Goal: Task Accomplishment & Management: Use online tool/utility

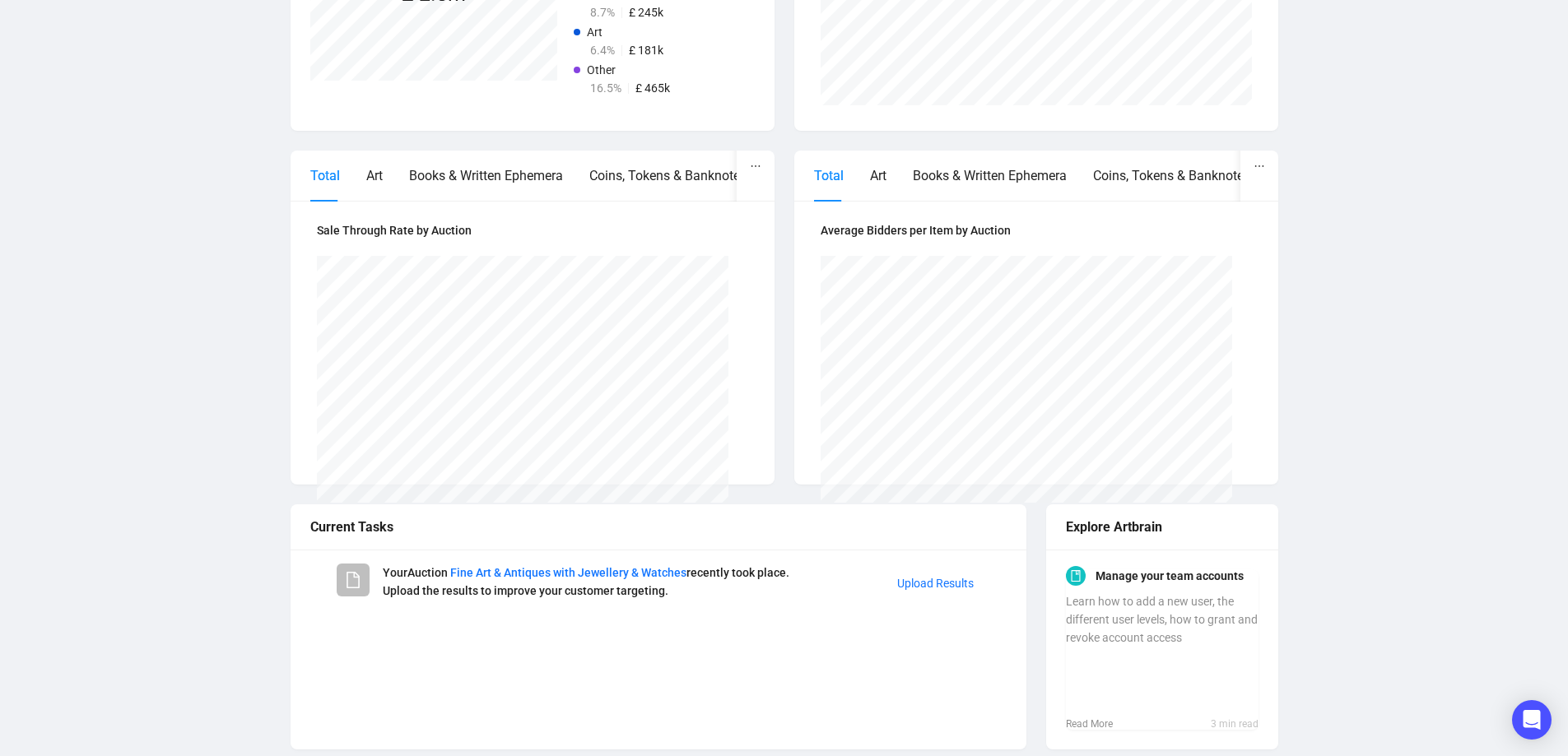
scroll to position [620, 0]
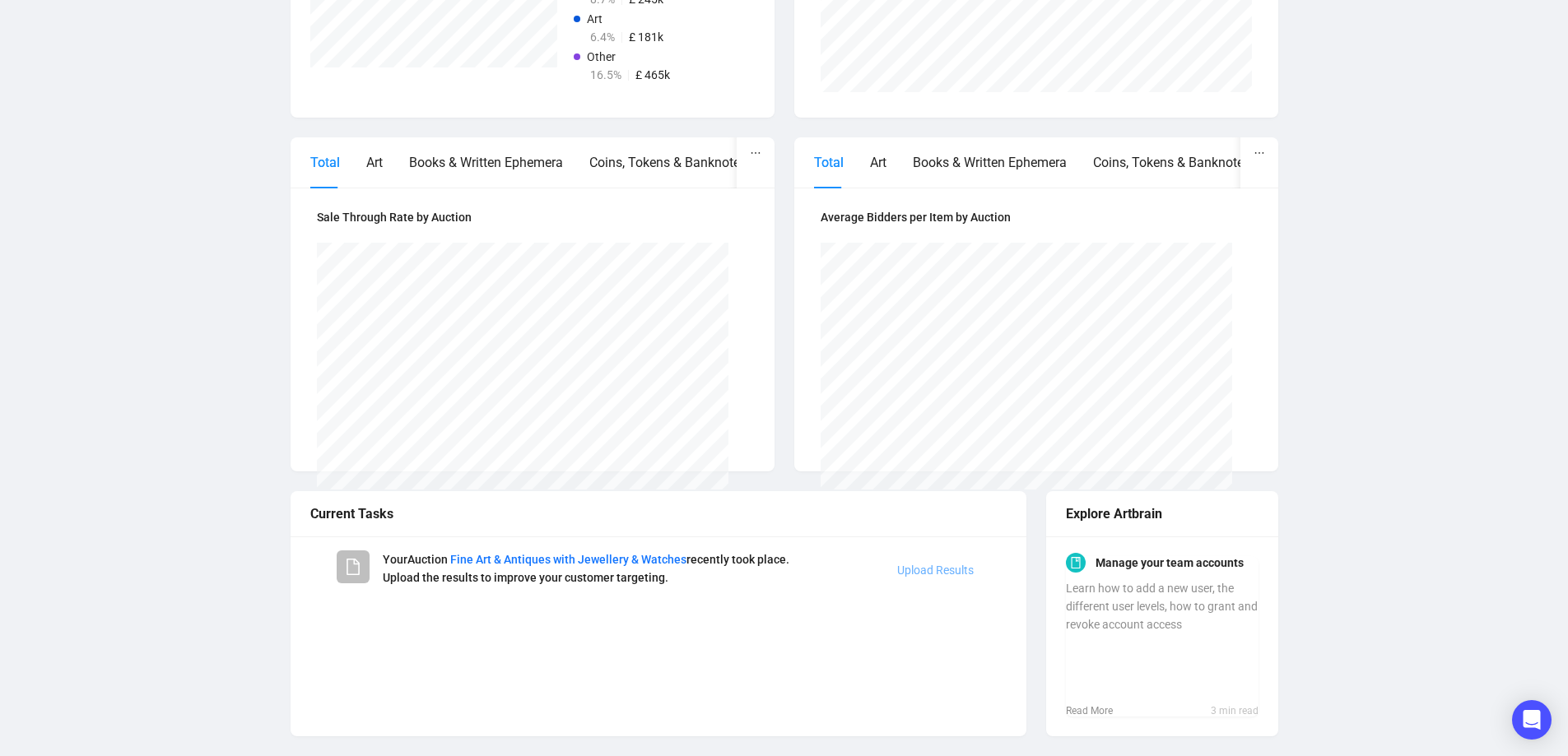
click at [937, 567] on link "Upload Results" at bounding box center [936, 570] width 77 height 13
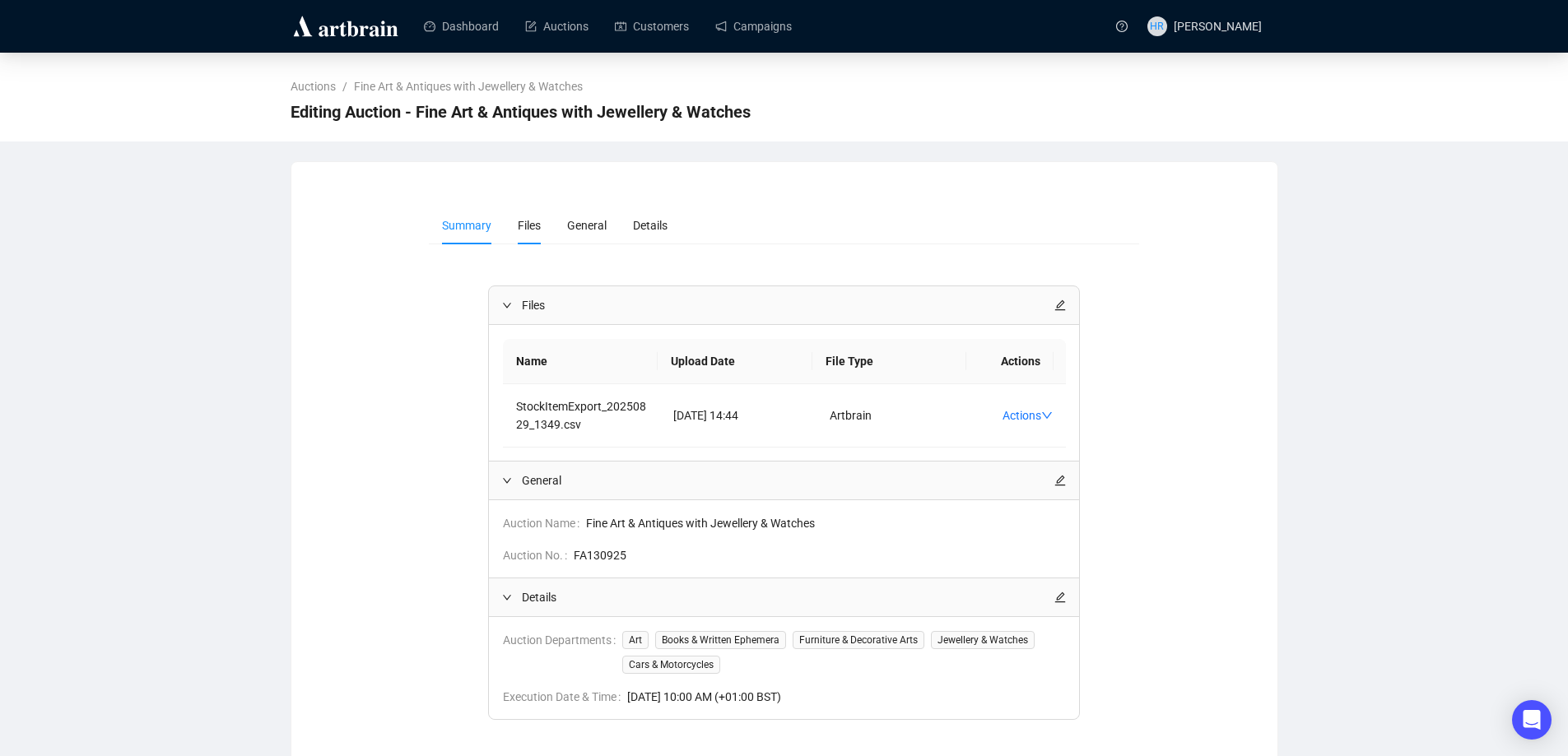
click at [527, 226] on span "Files" at bounding box center [529, 225] width 23 height 13
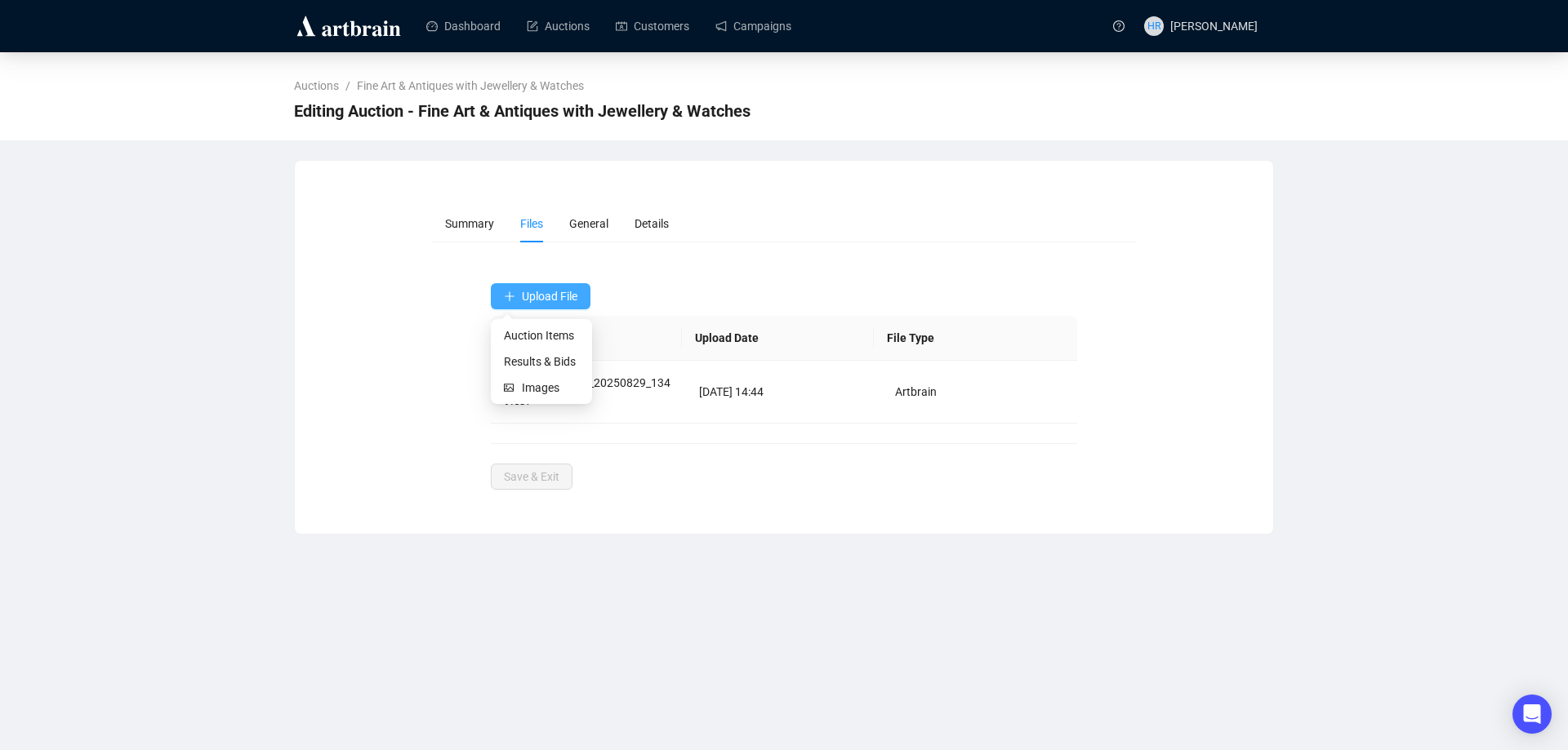
click at [536, 290] on span "Upload File" at bounding box center [550, 296] width 56 height 13
click at [525, 355] on span "Results & Bids" at bounding box center [541, 362] width 75 height 18
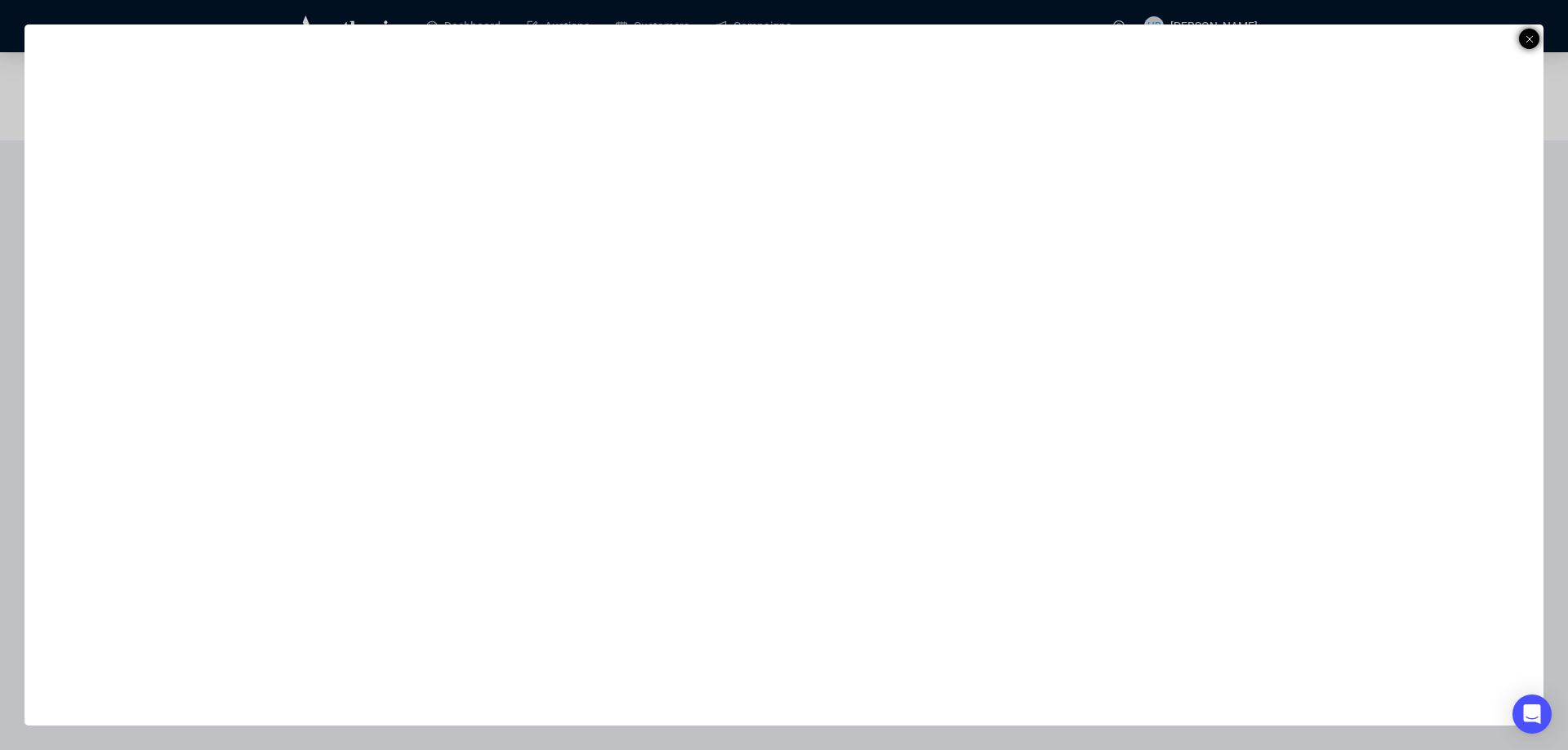
click at [1526, 36] on icon at bounding box center [1529, 39] width 8 height 19
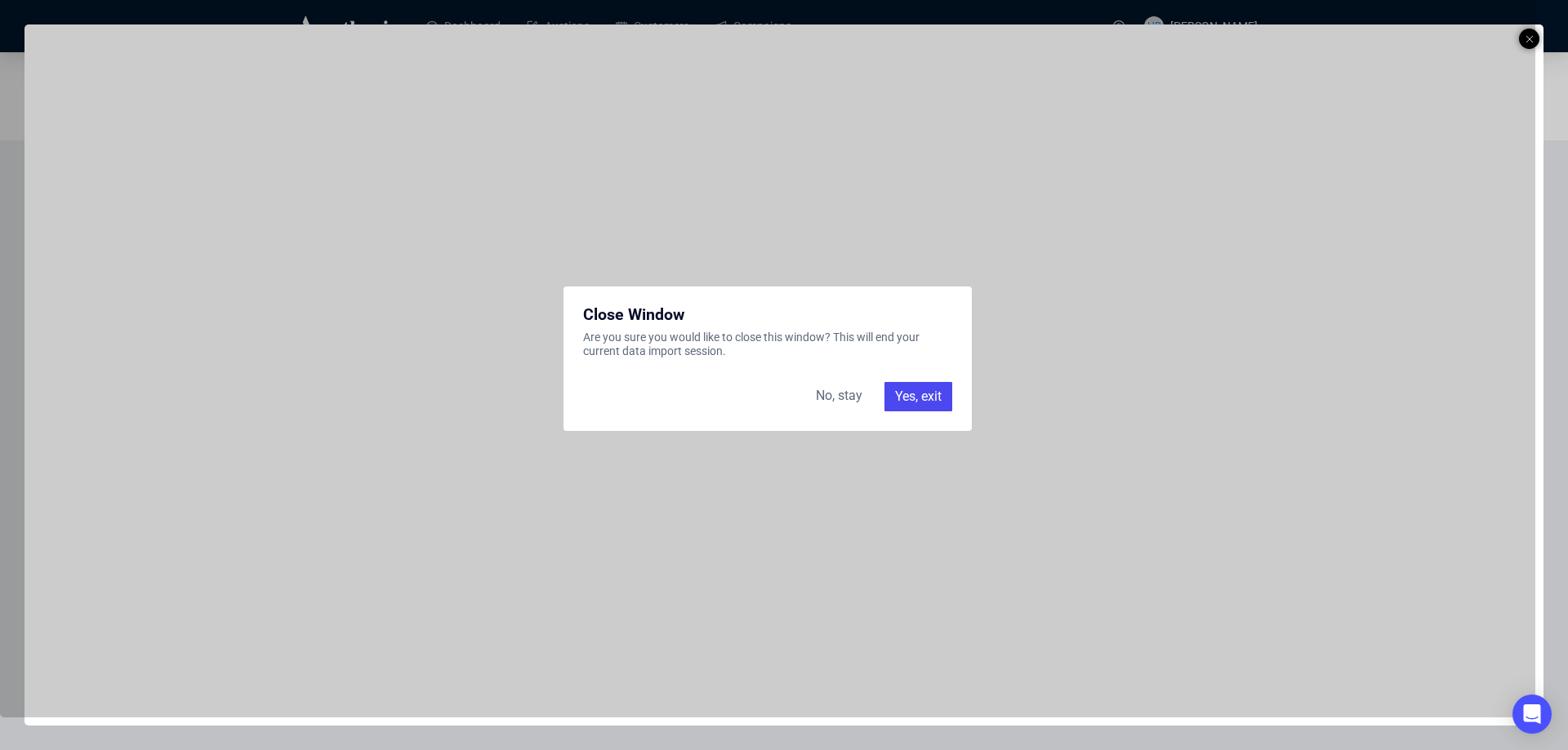
click at [903, 394] on div "Yes, exit" at bounding box center [918, 396] width 68 height 29
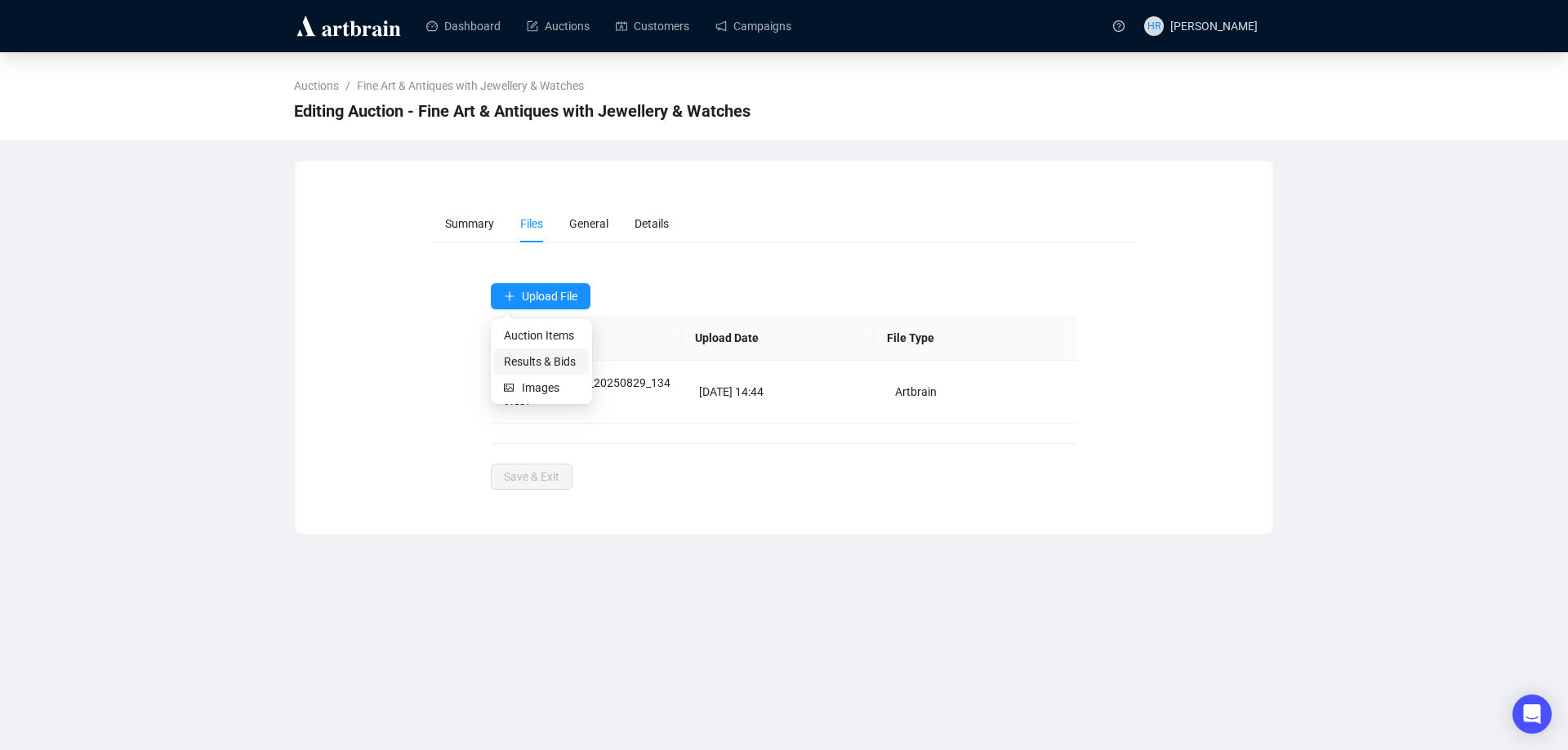
click at [515, 358] on span "Results & Bids" at bounding box center [541, 362] width 75 height 18
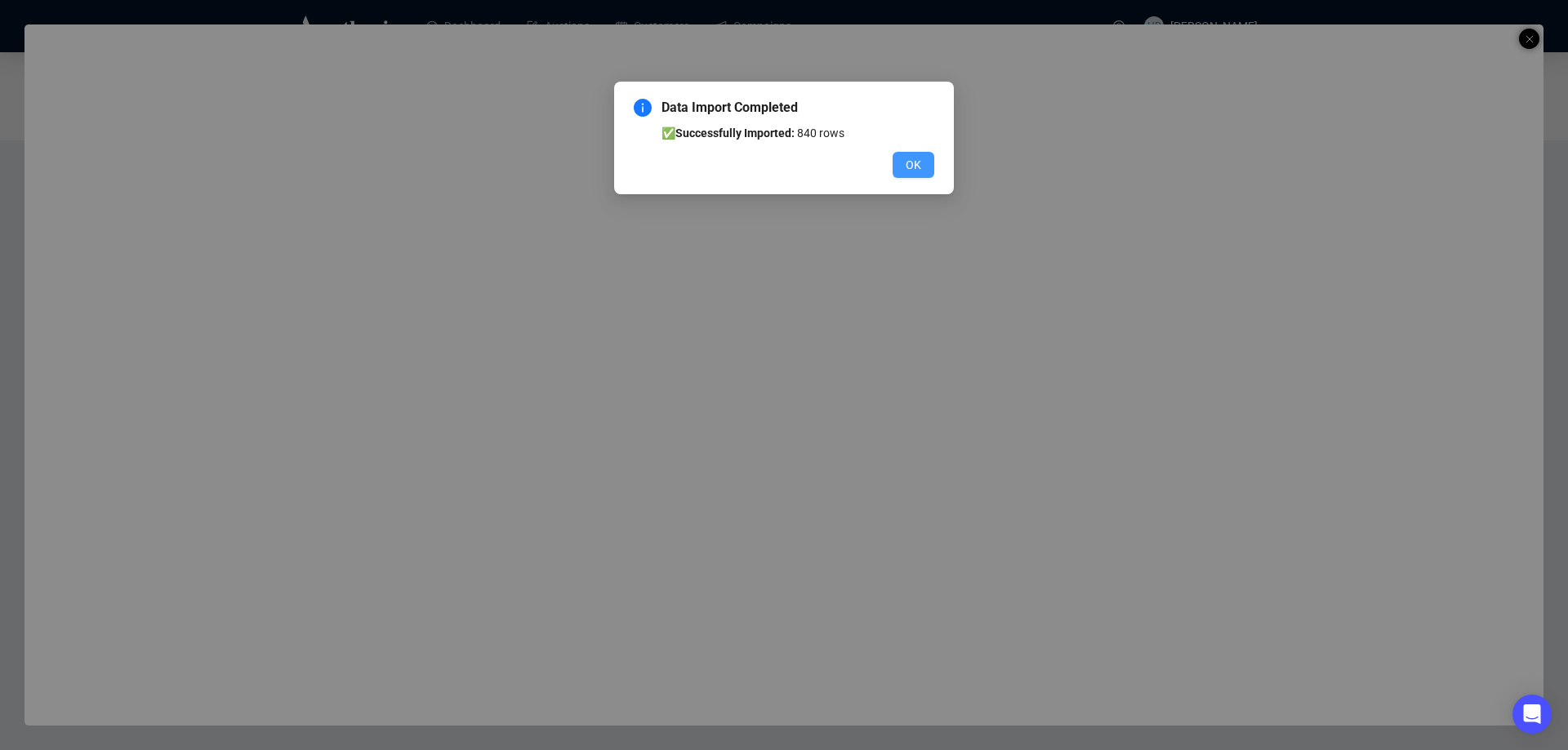
click at [903, 154] on button "OK" at bounding box center [913, 165] width 42 height 27
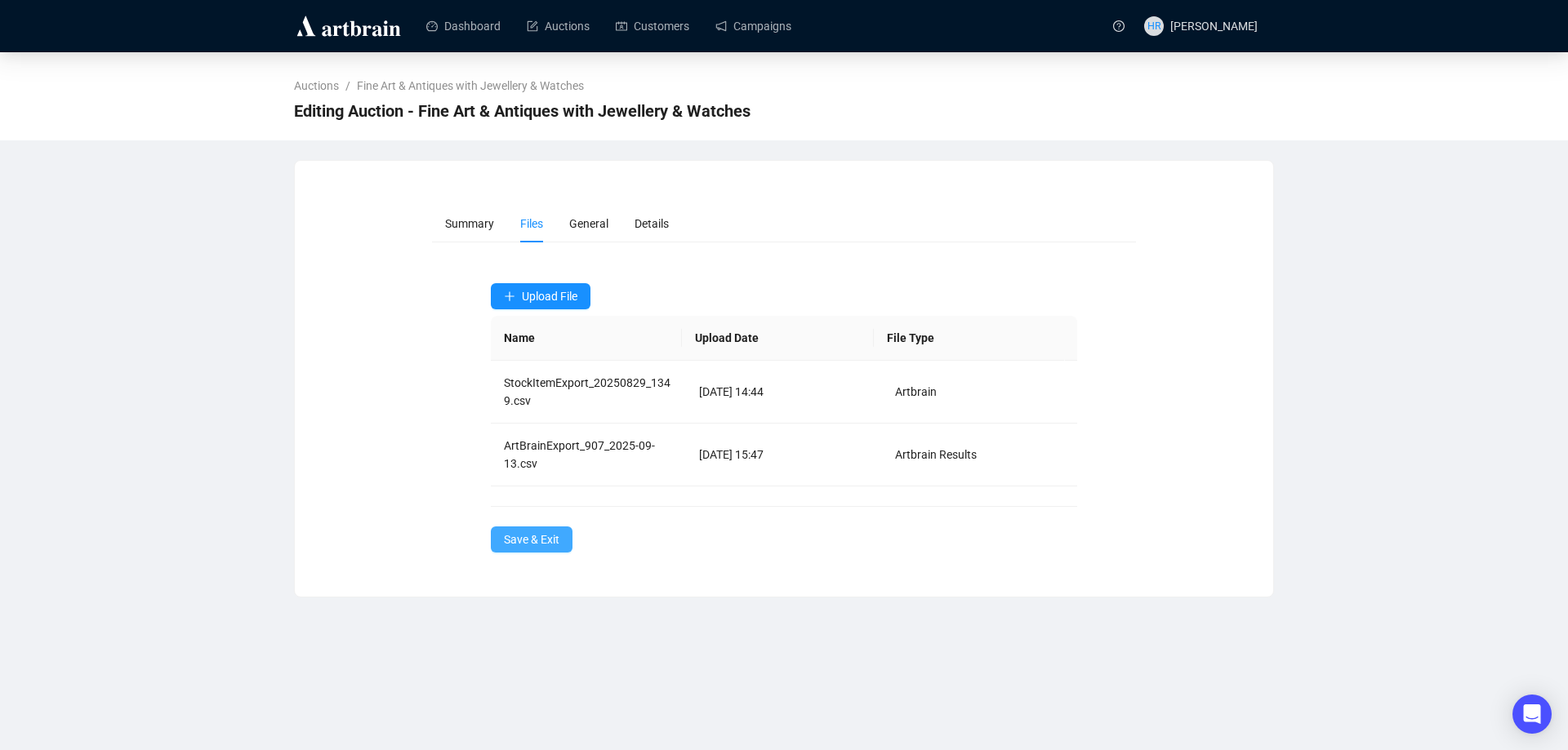
click at [528, 537] on span "Save & Exit" at bounding box center [531, 540] width 56 height 18
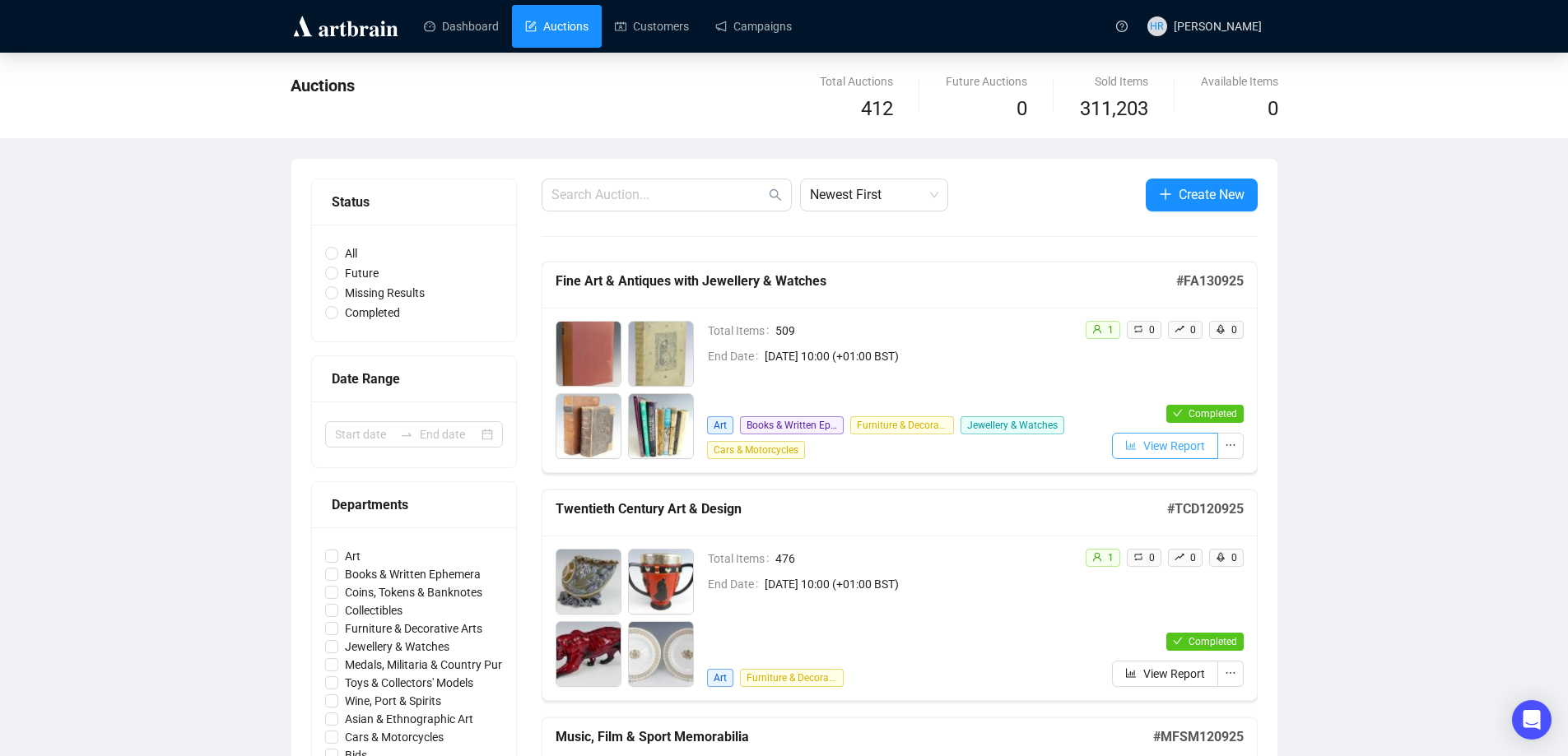
click at [1143, 443] on span "View Report" at bounding box center [1174, 446] width 62 height 18
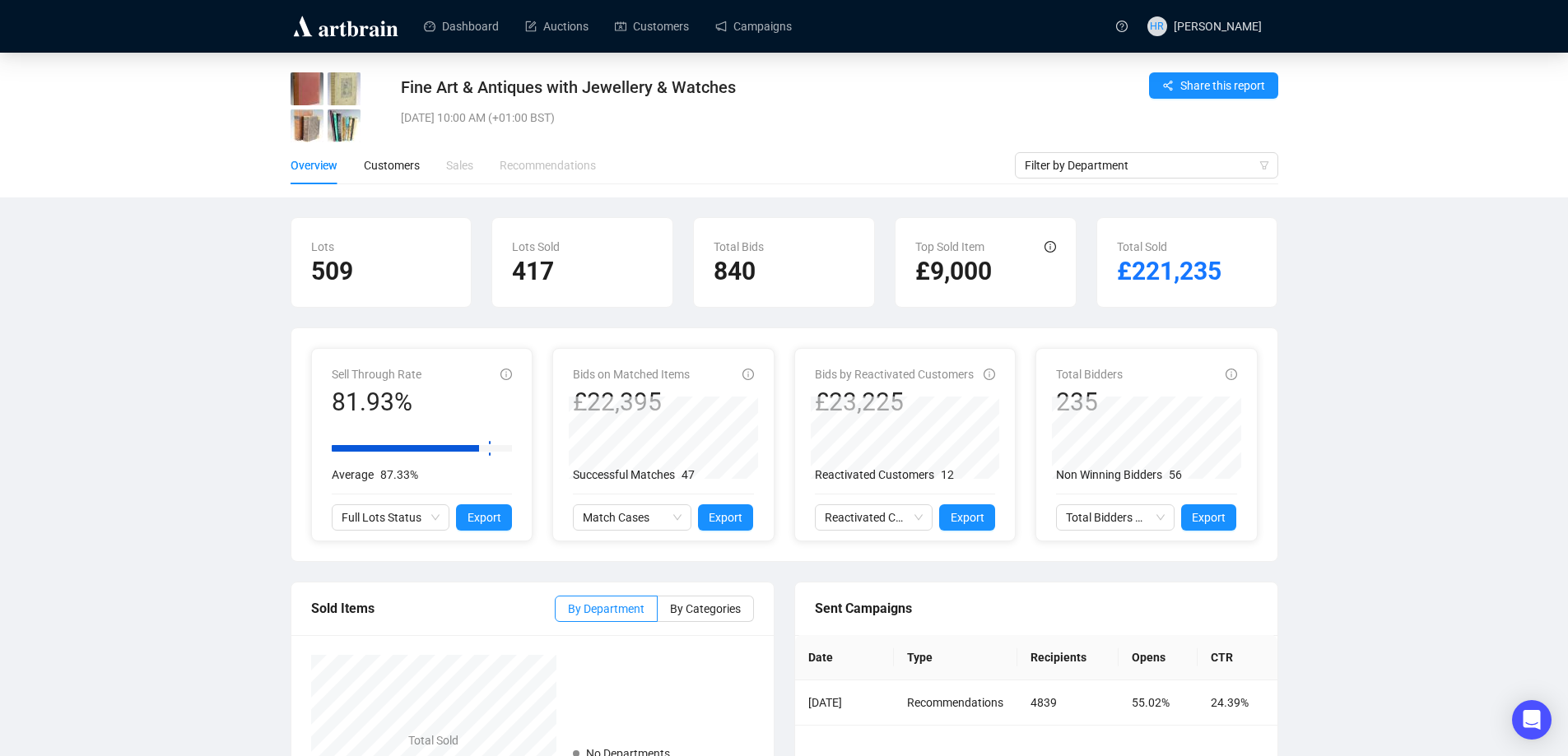
click at [1467, 435] on div "Fine Art & Antiques with Jewellery & Watches [DATE] 10:00 AM (+01:00 BST) Share…" at bounding box center [784, 476] width 1568 height 847
